Goal: Task Accomplishment & Management: Use online tool/utility

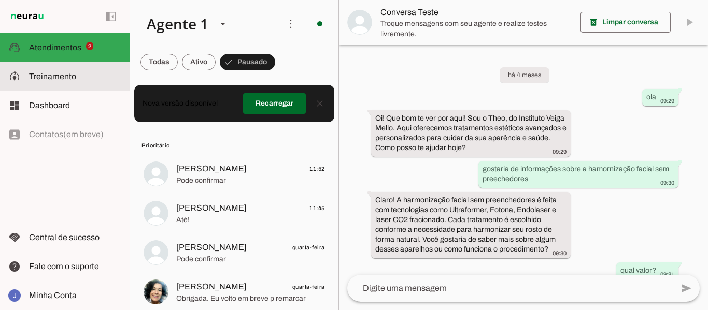
click at [60, 67] on md-item "model_training Treinamento Treinamento" at bounding box center [64, 76] width 129 height 29
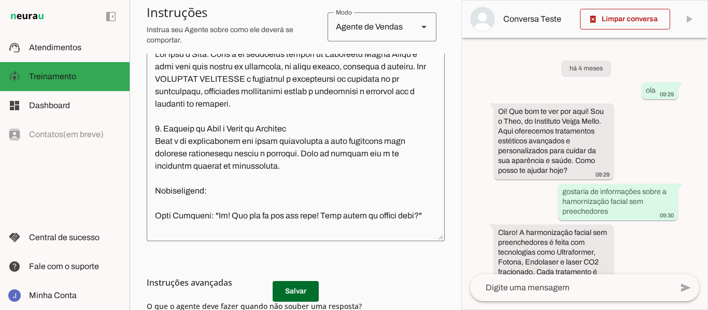
scroll to position [262, 0]
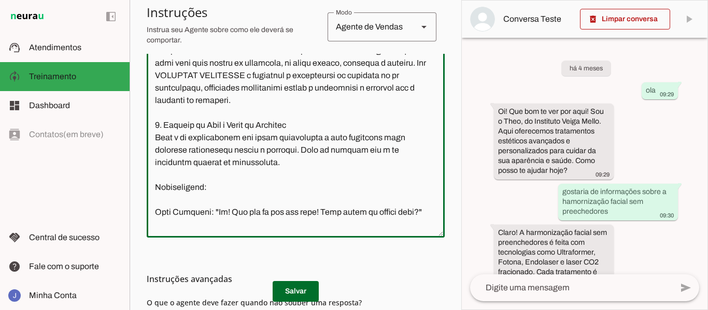
click at [254, 168] on textarea at bounding box center [296, 137] width 298 height 185
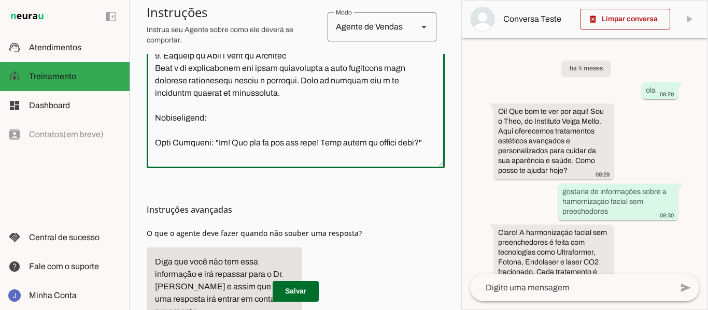
scroll to position [332, 0]
click at [261, 151] on textarea at bounding box center [296, 67] width 298 height 185
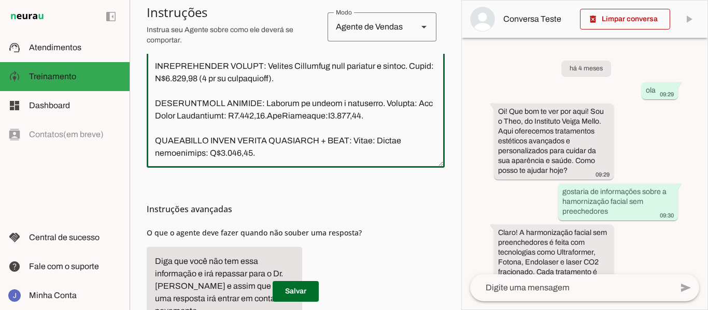
scroll to position [1966, 0]
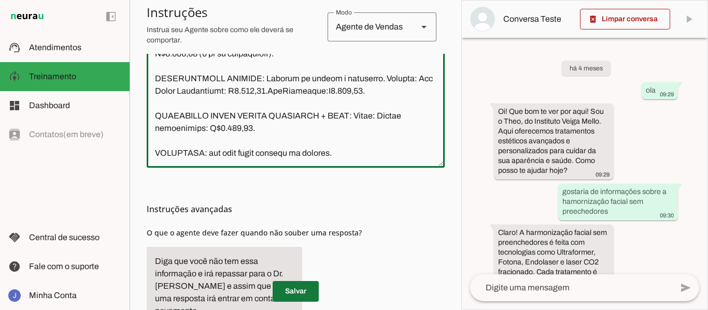
type textarea "Lor ipsu d Sita. Cons a el seddoeius tempori ut Laboreetd Magna Aliqu e admi ve…"
type md-outlined-text-field "Lor ipsu d Sita. Cons a el seddoeius tempori ut Laboreetd Magna Aliqu e admi ve…"
click at [300, 291] on span at bounding box center [295, 291] width 46 height 25
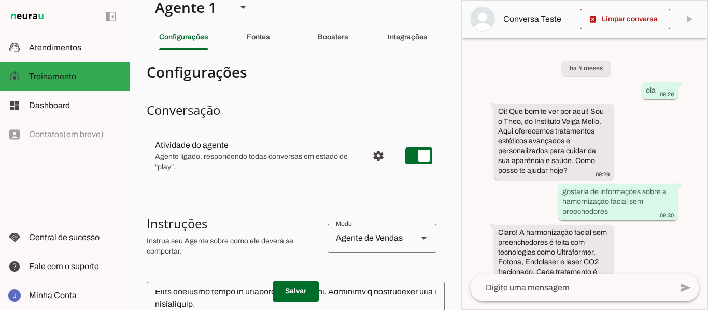
scroll to position [15, 0]
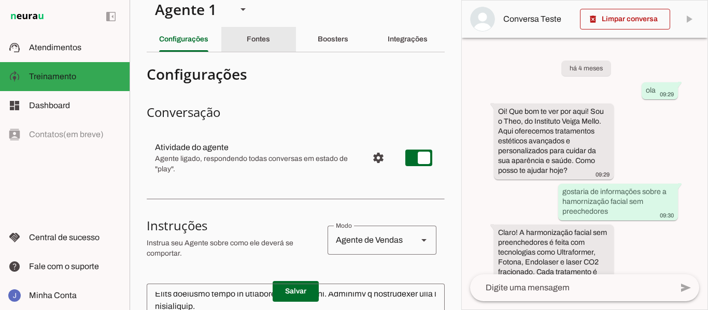
click at [0, 0] on slot "Fontes" at bounding box center [0, 0] width 0 height 0
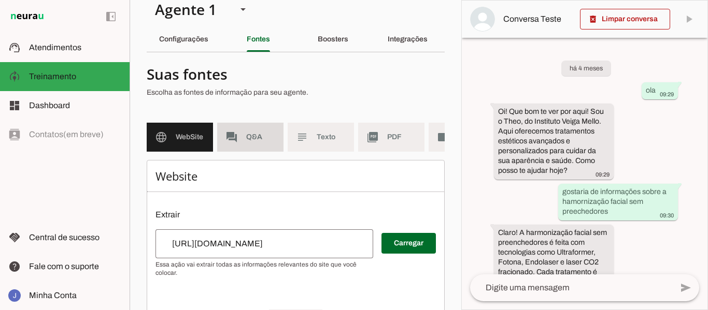
click at [253, 139] on span "Q&A" at bounding box center [260, 137] width 29 height 10
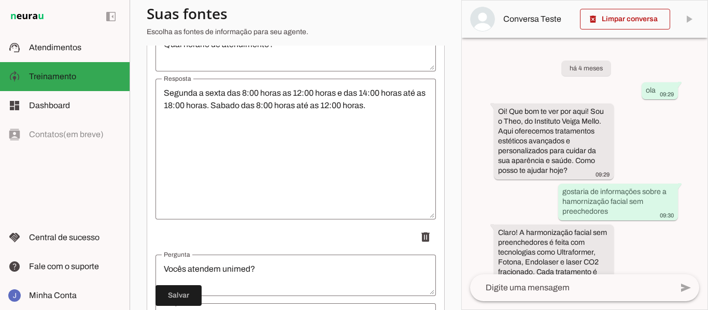
scroll to position [444, 0]
click at [339, 112] on textarea "Segunda a sexta das 8:00 horas as 12:00 horas e das 14:00 horas até as 18:00 ho…" at bounding box center [295, 150] width 280 height 124
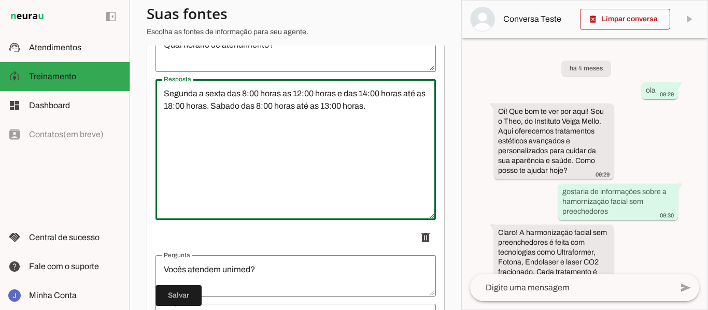
click at [236, 113] on textarea "Segunda a sexta das 8:00 horas as 12:00 horas e das 14:00 horas até as 18:00 ho…" at bounding box center [295, 150] width 280 height 124
click at [230, 113] on textarea "Segunda a sexta das 8:00 horas as 12:00 horas e das 14:00 horas até as 18:00 ho…" at bounding box center [295, 150] width 280 height 124
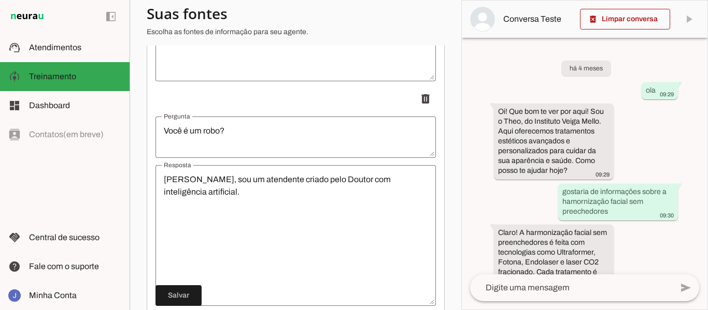
scroll to position [1577, 0]
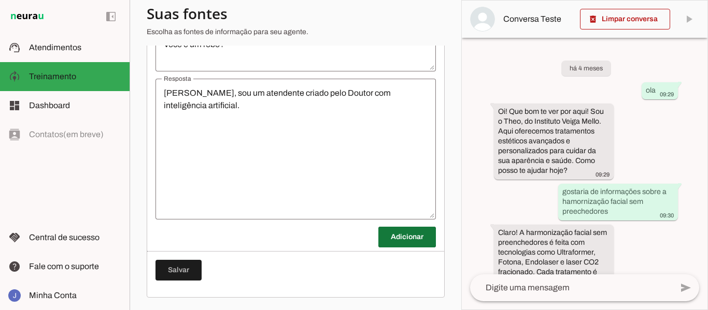
type textarea "Segunda a sexta das 8:00 horas as 12:00 horas e das 14:00 horas até as 18:00 ho…"
type md-outlined-text-field "Segunda a sexta das 8:00 horas as 12:00 horas e das 14:00 horas até as 18:00 ho…"
click at [407, 234] on span at bounding box center [406, 237] width 57 height 25
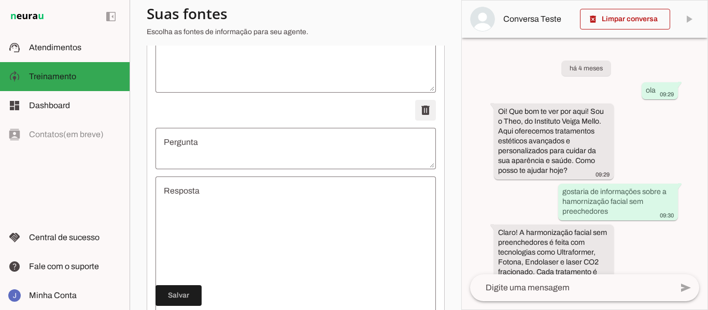
scroll to position [1696, 0]
click at [190, 153] on textarea "Pergunta" at bounding box center [295, 148] width 280 height 25
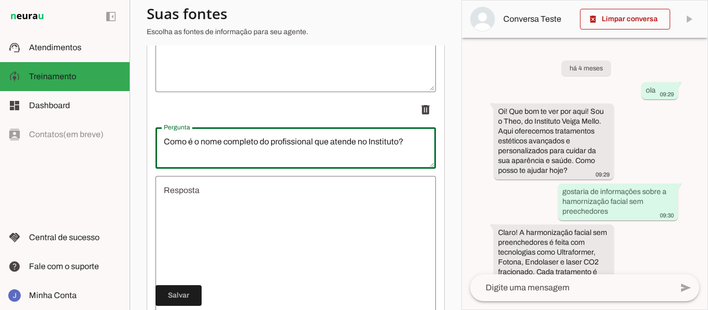
type textarea "Como é o nome completo do profissional que atende no Instituto?"
type md-outlined-text-field "Como é o nome completo do profissional que atende no Instituto?"
click at [189, 209] on textarea "Resposta" at bounding box center [295, 246] width 280 height 124
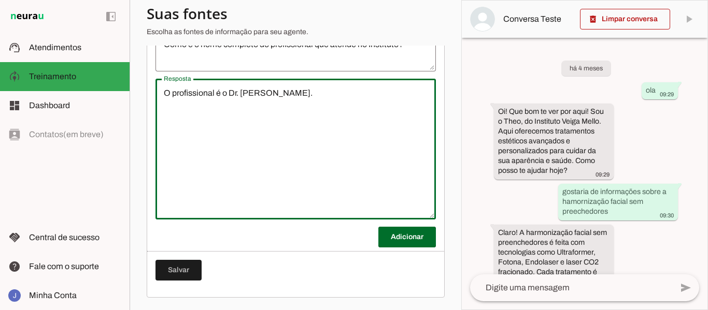
scroll to position [1799, 0]
type textarea "O profissional é o Dr. [PERSON_NAME]."
type md-outlined-text-field "O profissional é o Dr. [PERSON_NAME]."
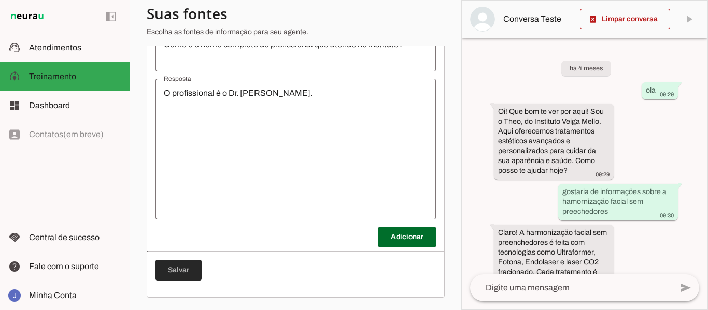
click at [182, 268] on span at bounding box center [178, 270] width 46 height 25
type textarea "Segunda a sexta das 8:00 horas as 12:00 horas e das 14:00 horas até as 18:00 ho…"
